Goal: Task Accomplishment & Management: Use online tool/utility

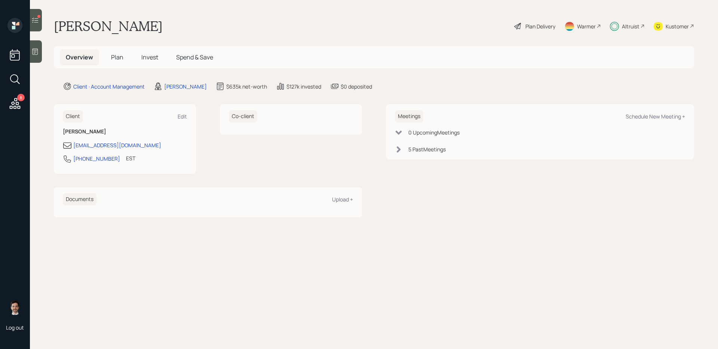
click at [13, 102] on icon at bounding box center [15, 103] width 11 height 11
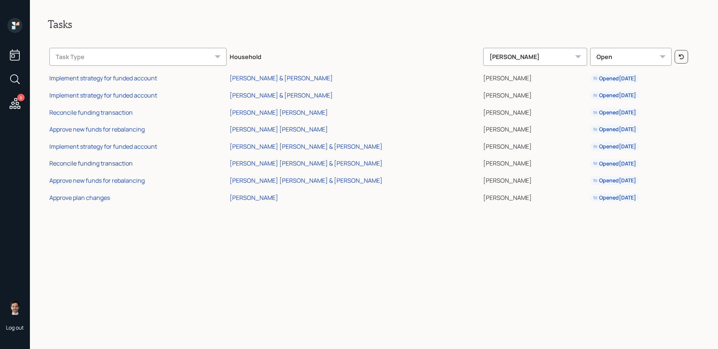
click at [112, 166] on div "Reconcile funding transaction" at bounding box center [90, 163] width 83 height 8
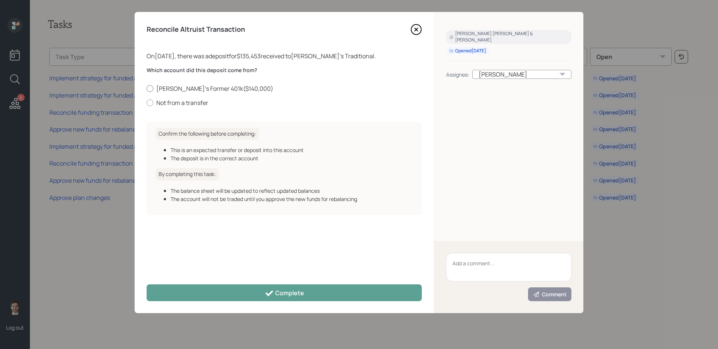
click at [212, 87] on label "[PERSON_NAME]'s Former 401k ( $140,000 )" at bounding box center [284, 89] width 275 height 8
click at [147, 88] on input "[PERSON_NAME]'s Former 401k ( $140,000 )" at bounding box center [146, 88] width 0 height 0
radio input "true"
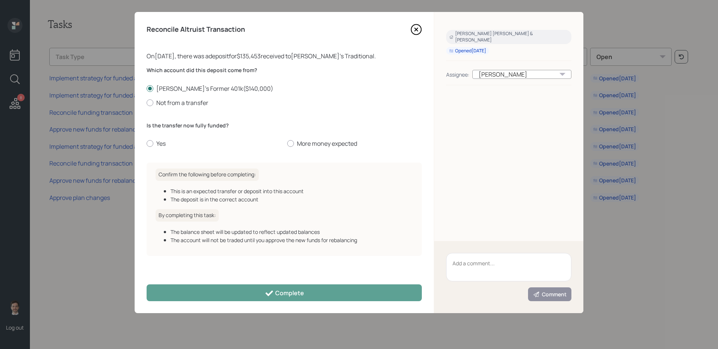
click at [165, 149] on div "Which account did this deposit come from? [PERSON_NAME]'s Former 401k ( $140,00…" at bounding box center [284, 112] width 275 height 90
click at [159, 144] on label "Yes" at bounding box center [214, 144] width 135 height 8
click at [147, 144] on input "Yes" at bounding box center [146, 144] width 0 height 0
radio input "true"
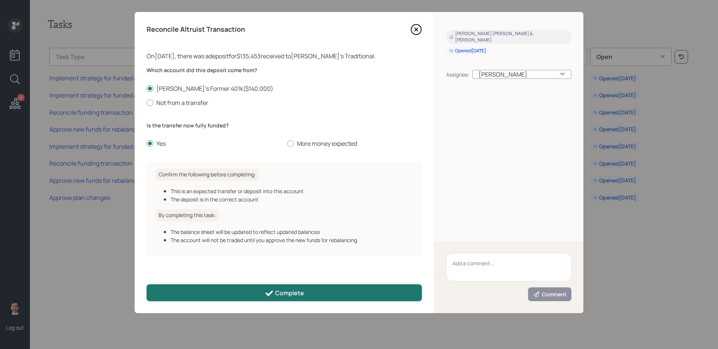
click at [210, 297] on button "Complete" at bounding box center [284, 293] width 275 height 17
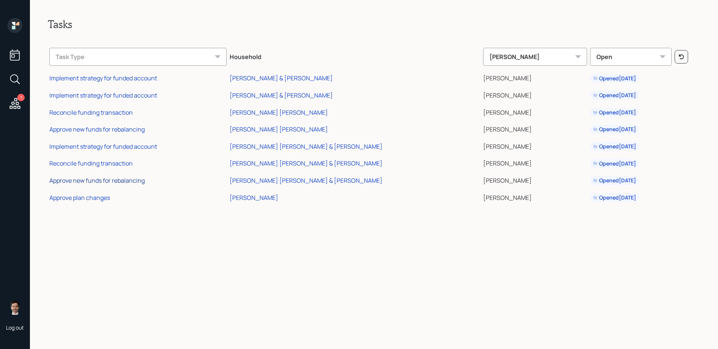
click at [112, 178] on div "Approve new funds for rebalancing" at bounding box center [96, 181] width 95 height 8
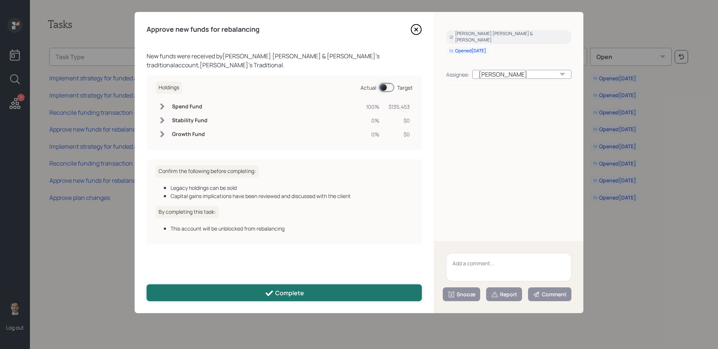
click at [281, 301] on button "Complete" at bounding box center [284, 293] width 275 height 17
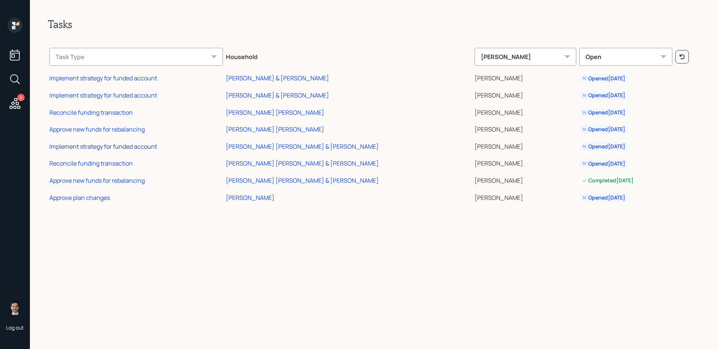
click at [98, 147] on div "Implement strategy for funded account" at bounding box center [103, 147] width 108 height 8
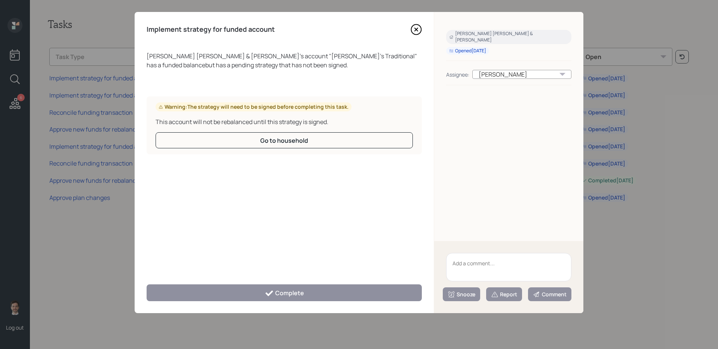
click at [418, 25] on icon at bounding box center [416, 29] width 11 height 11
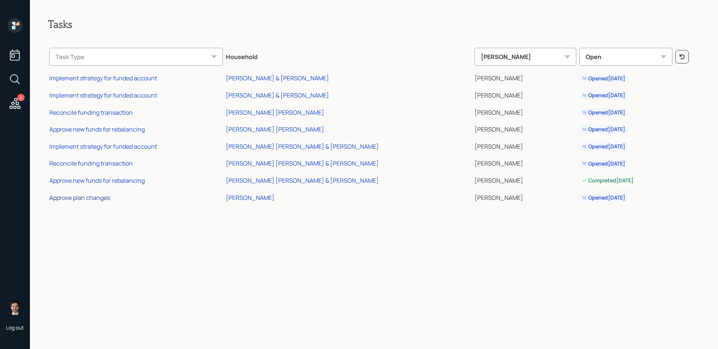
click at [103, 199] on div "Approve plan changes" at bounding box center [79, 198] width 61 height 8
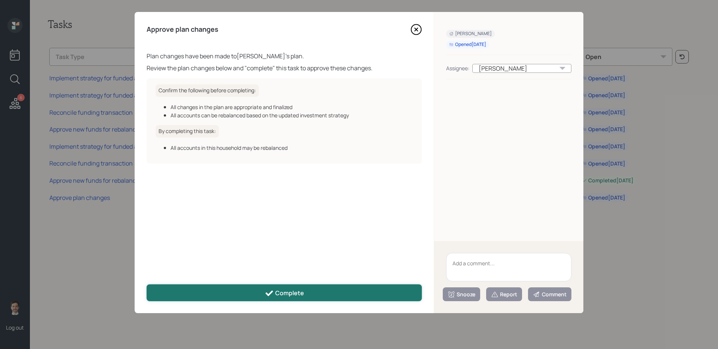
click at [257, 292] on button "Complete" at bounding box center [284, 293] width 275 height 17
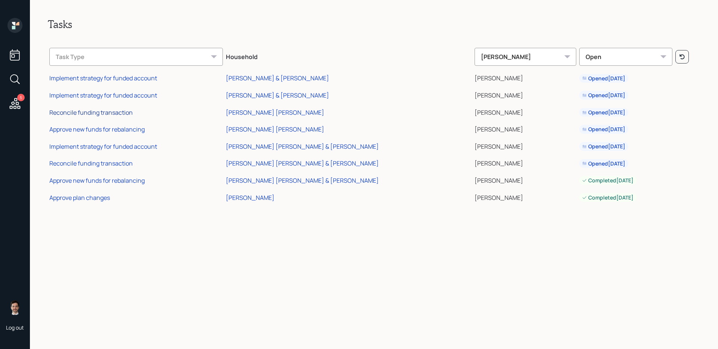
click at [100, 113] on div "Reconcile funding transaction" at bounding box center [90, 112] width 83 height 8
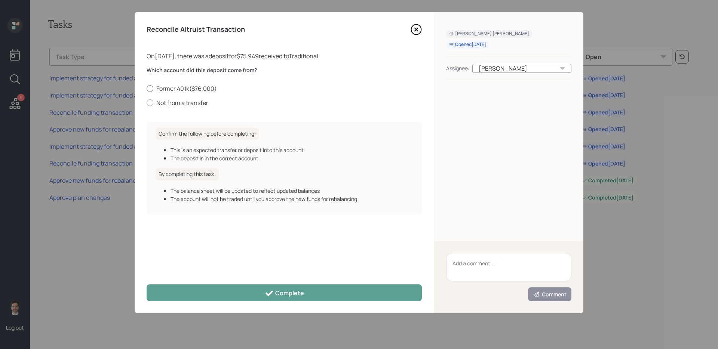
click at [192, 88] on label "Former 401k ( $76,000 )" at bounding box center [284, 89] width 275 height 8
click at [147, 88] on input "Former 401k ( $76,000 )" at bounding box center [146, 88] width 0 height 0
radio input "true"
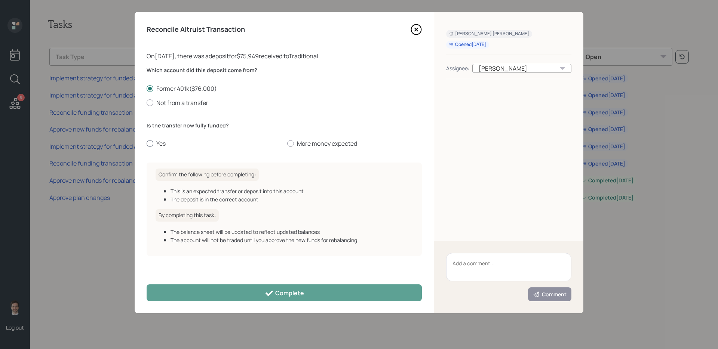
click at [159, 143] on label "Yes" at bounding box center [214, 144] width 135 height 8
click at [147, 144] on input "Yes" at bounding box center [146, 144] width 0 height 0
radio input "true"
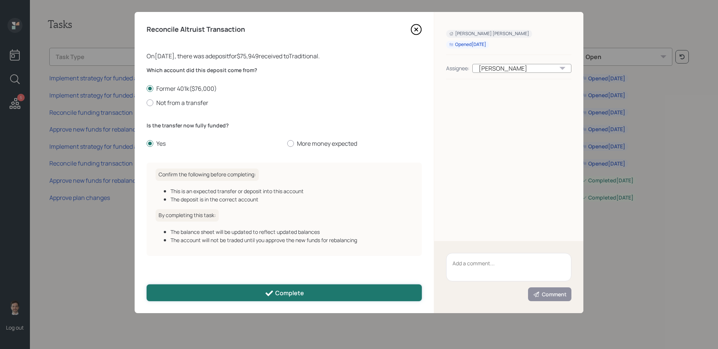
click at [231, 294] on button "Complete" at bounding box center [284, 293] width 275 height 17
